Goal: Download file/media

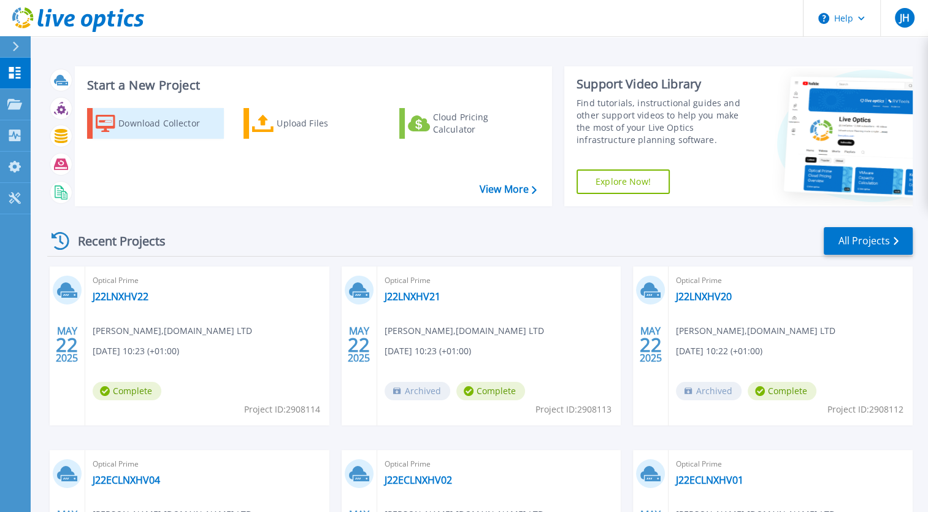
click at [168, 124] on div "Download Collector" at bounding box center [167, 123] width 98 height 25
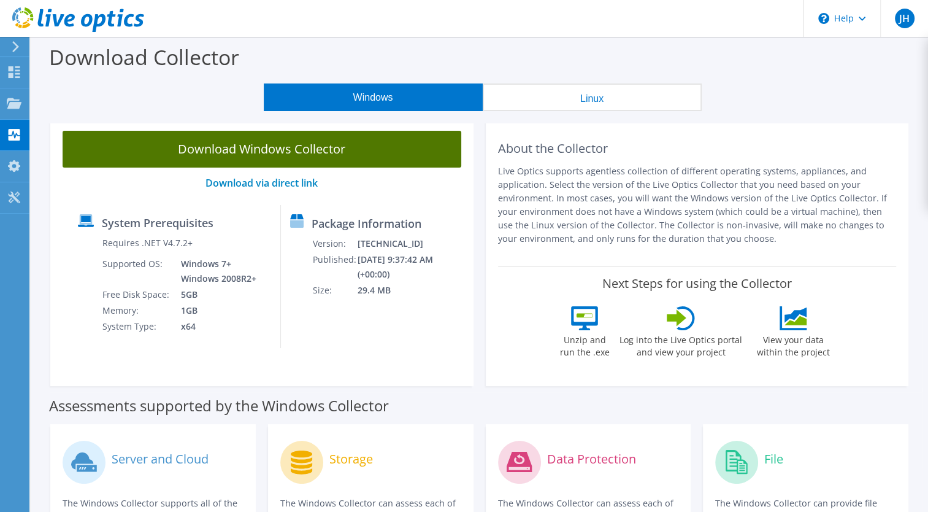
click at [345, 156] on link "Download Windows Collector" at bounding box center [262, 149] width 399 height 37
